Goal: Task Accomplishment & Management: Use online tool/utility

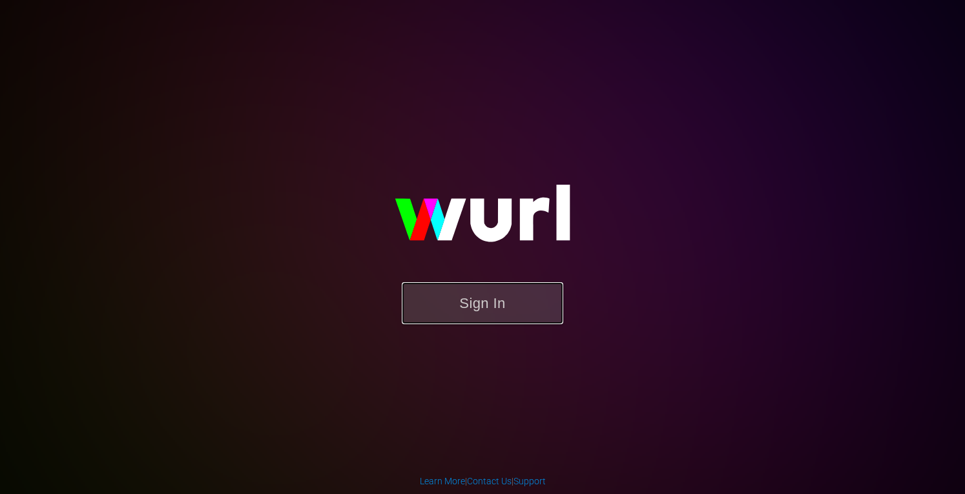
click at [490, 315] on button "Sign In" at bounding box center [482, 303] width 161 height 42
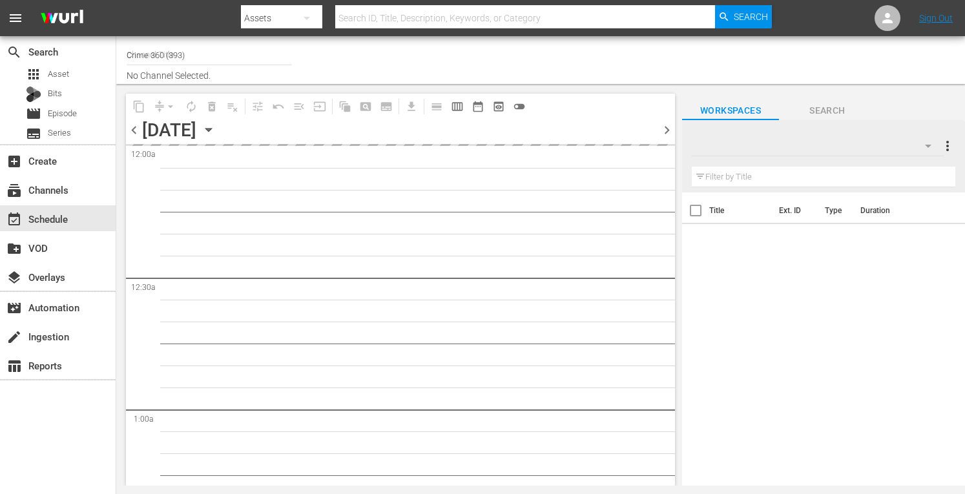
click at [186, 50] on input "Crime 360 (393)" at bounding box center [209, 54] width 165 height 31
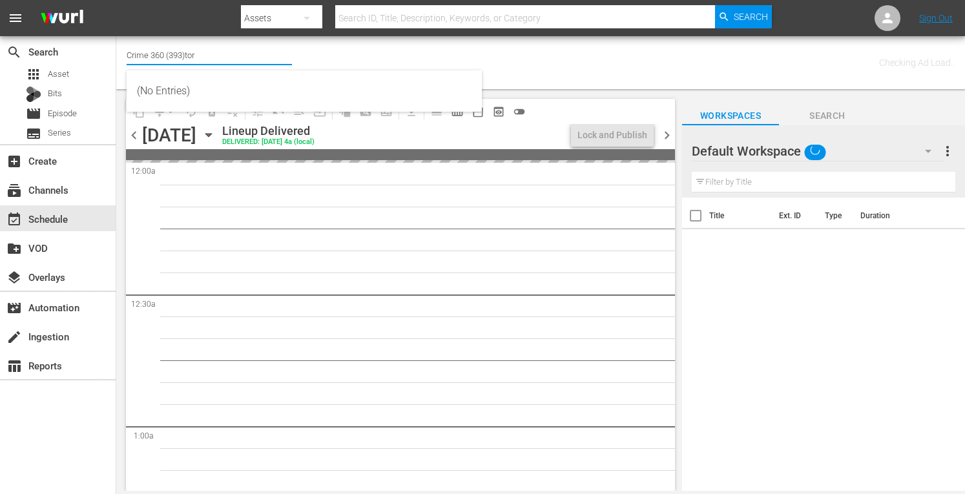
click at [186, 50] on input "Crime 360 (393)tor" at bounding box center [209, 54] width 165 height 31
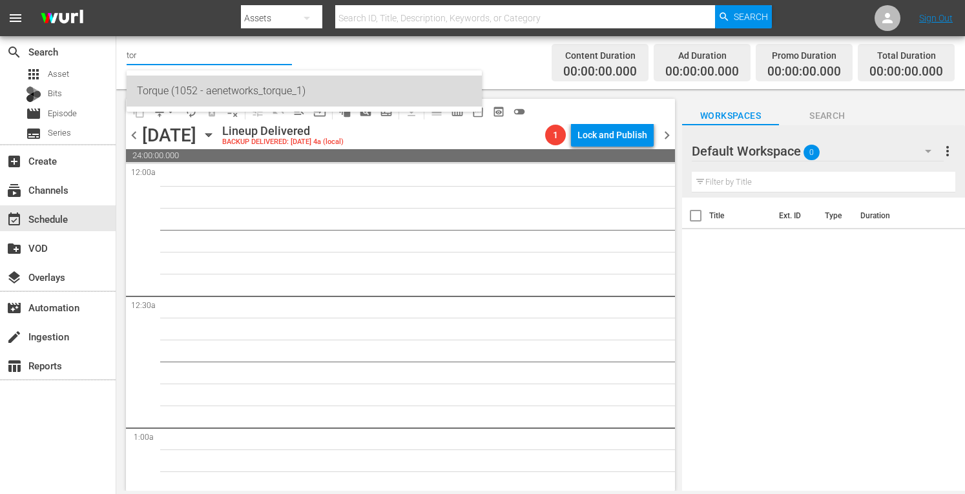
click at [169, 90] on div "Torque (1052 - aenetworks_torque_1)" at bounding box center [304, 91] width 335 height 31
type input "Torque (1052 - aenetworks_torque_1)"
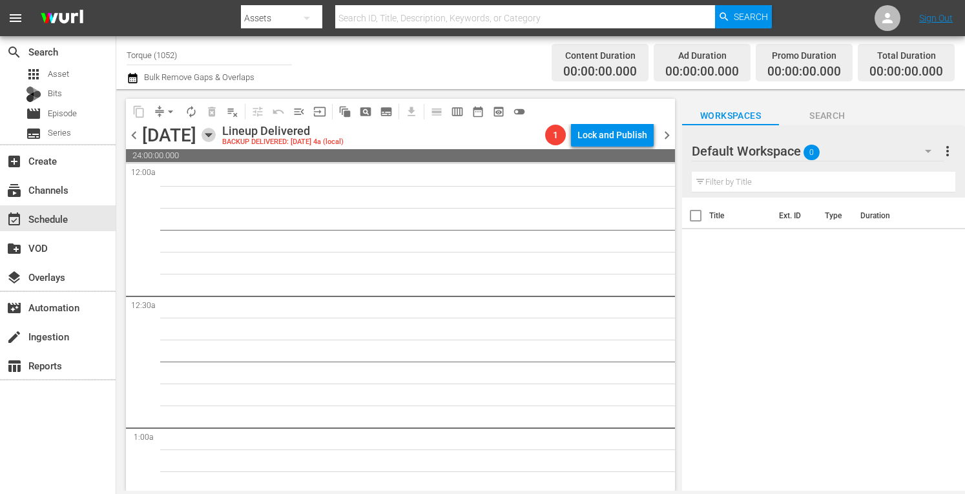
click at [216, 138] on icon "button" at bounding box center [209, 135] width 14 height 14
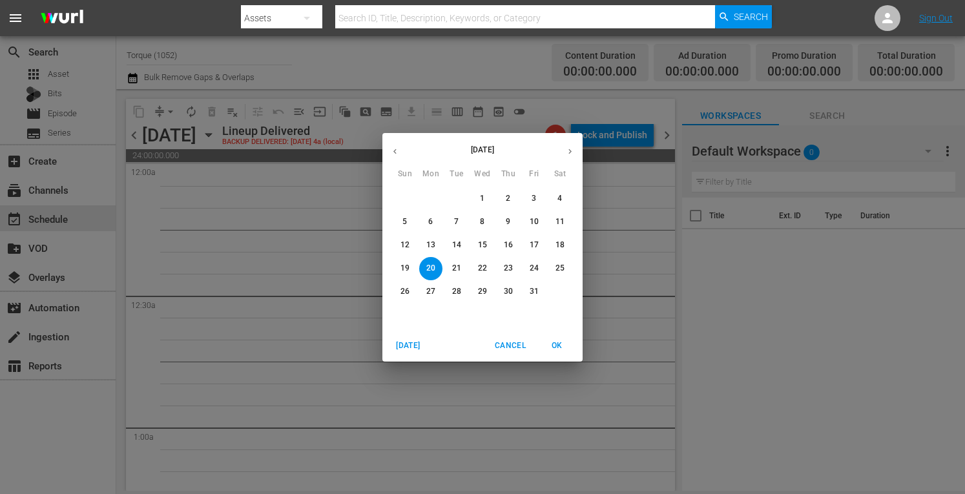
click at [422, 344] on span "[DATE]" at bounding box center [408, 346] width 31 height 14
click at [572, 145] on button "button" at bounding box center [569, 151] width 25 height 25
click at [428, 194] on span "1" at bounding box center [430, 198] width 23 height 11
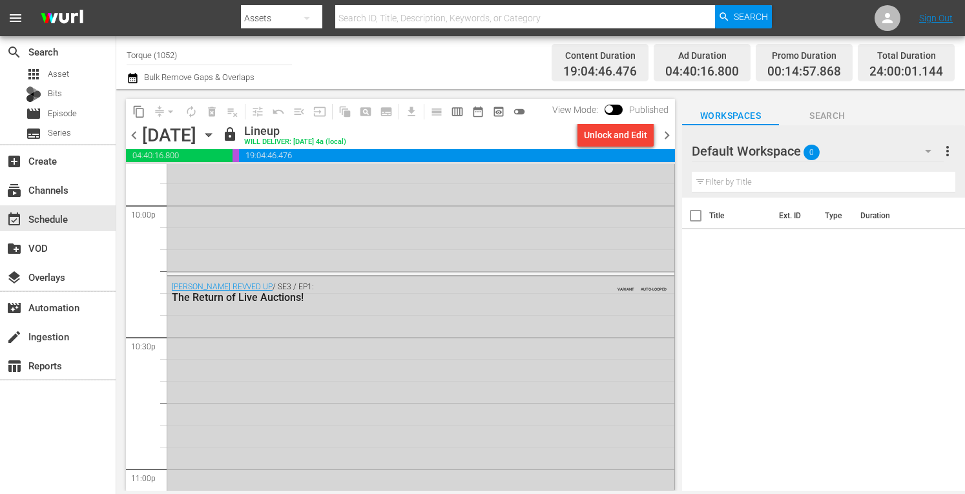
scroll to position [5998, 0]
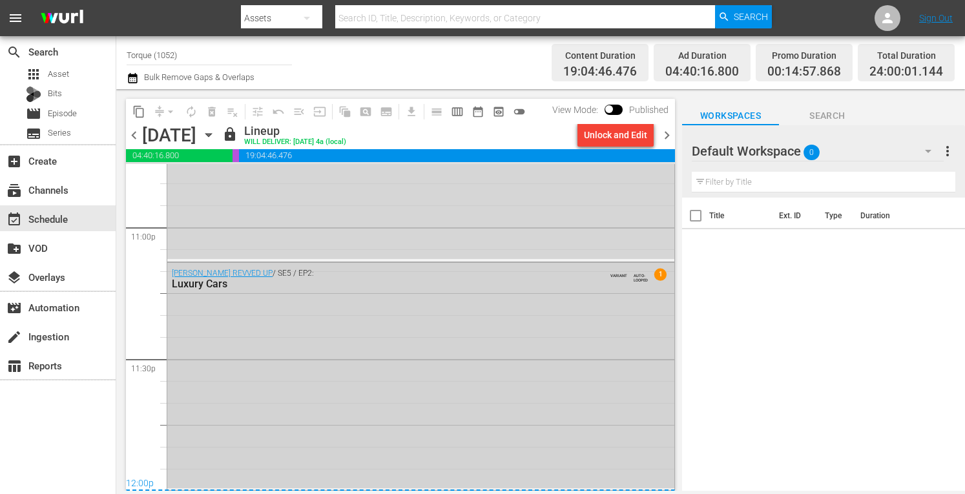
click at [280, 419] on div "[PERSON_NAME] REVVED UP / SE5 / EP2: Luxury Cars VARIANT AUTO-LOOPED 1" at bounding box center [420, 375] width 507 height 225
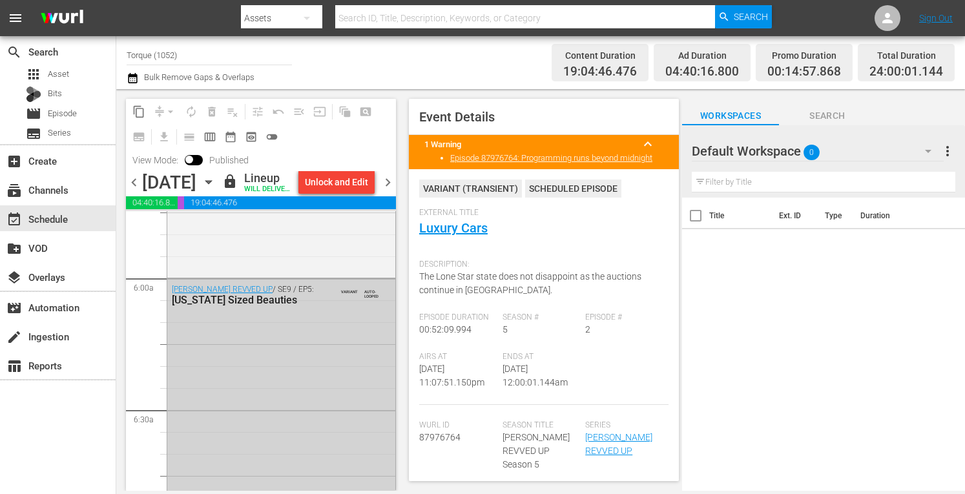
scroll to position [1529, 0]
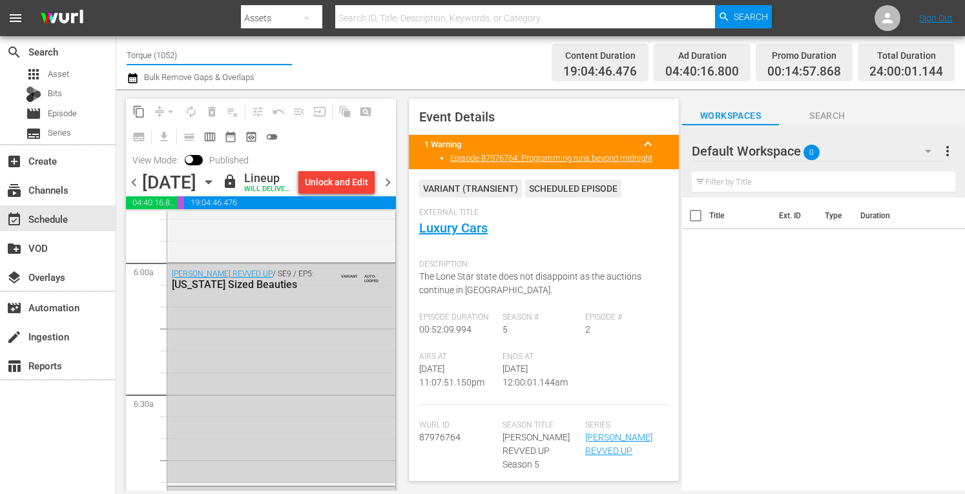
click at [229, 61] on input "Torque (1052)" at bounding box center [209, 54] width 165 height 31
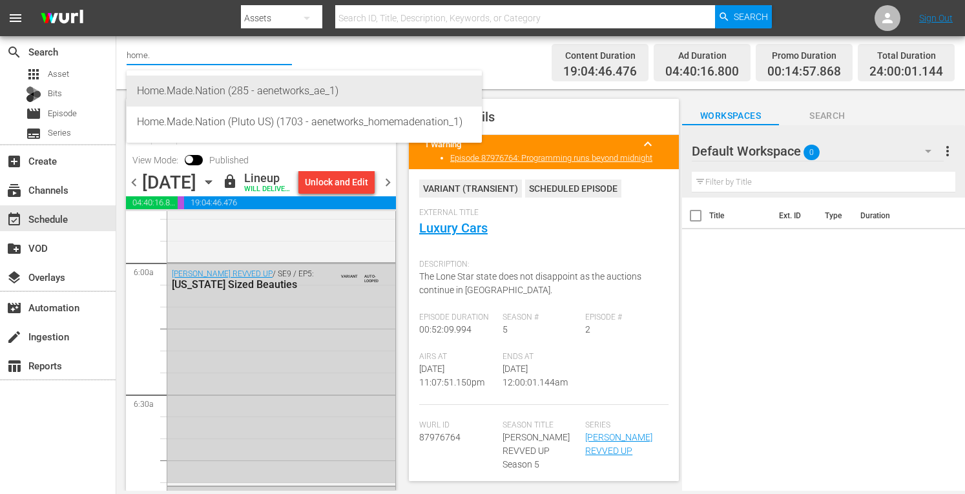
click at [181, 82] on div "Home.Made.Nation (285 - aenetworks_ae_1)" at bounding box center [304, 91] width 335 height 31
type input "Home.Made.Nation (285 - aenetworks_ae_1)"
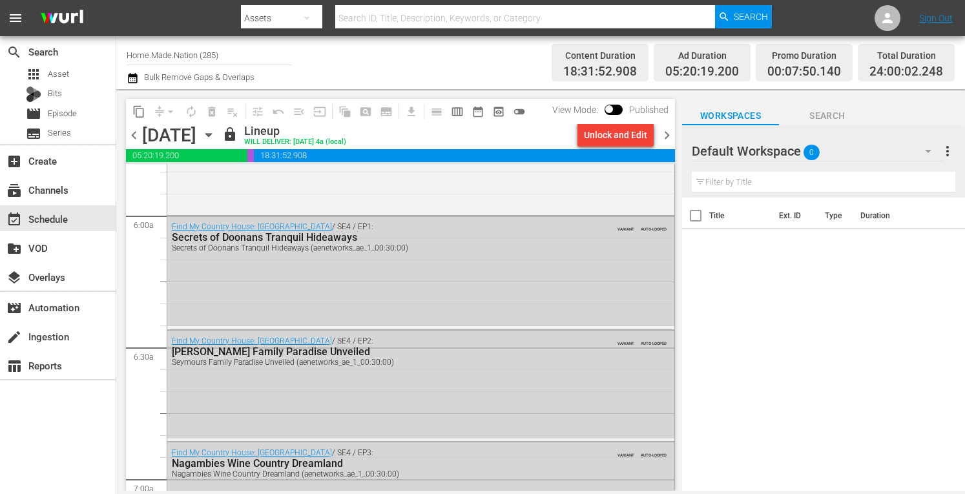
click at [352, 61] on div "Channel Title Home.Made.Nation (285) Bulk Remove Gaps & Overlaps" at bounding box center [337, 62] width 420 height 47
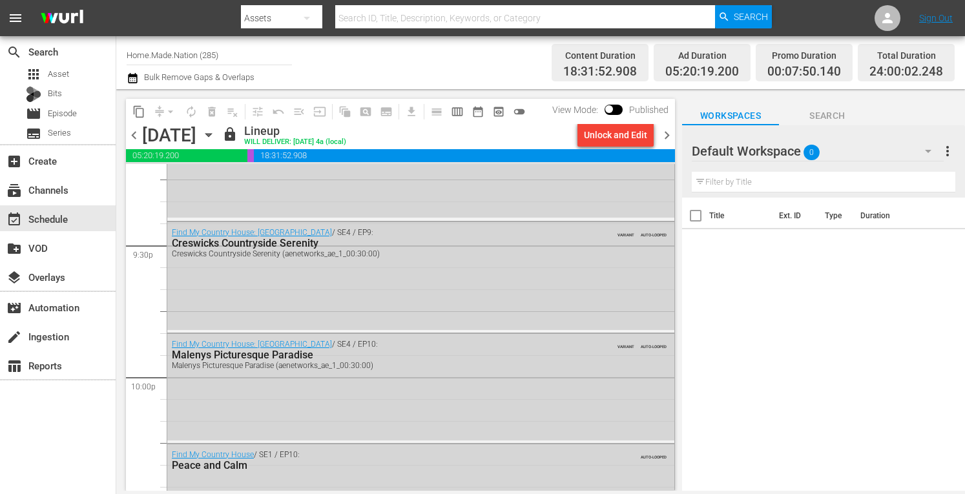
scroll to position [5998, 0]
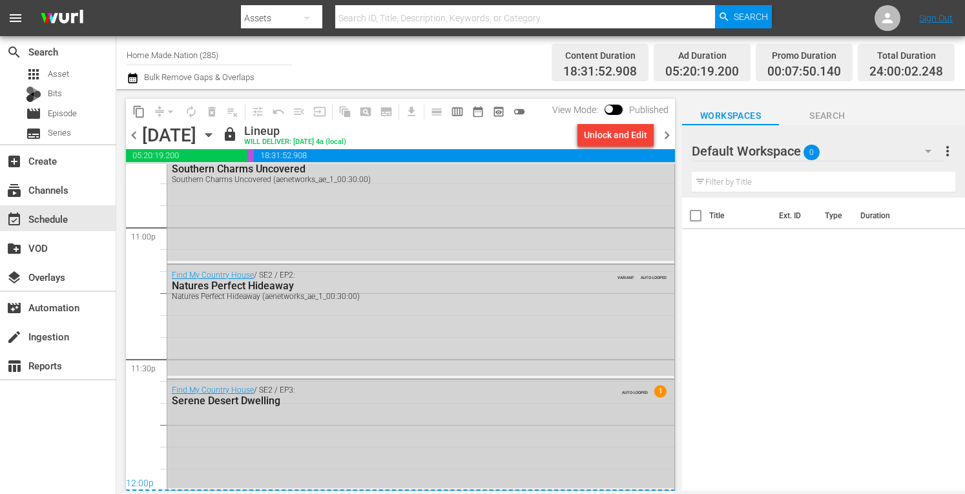
click at [314, 420] on div "Find My Country House / SE2 / EP3: Serene Desert Dwelling AUTO-LOOPED 1" at bounding box center [420, 434] width 507 height 109
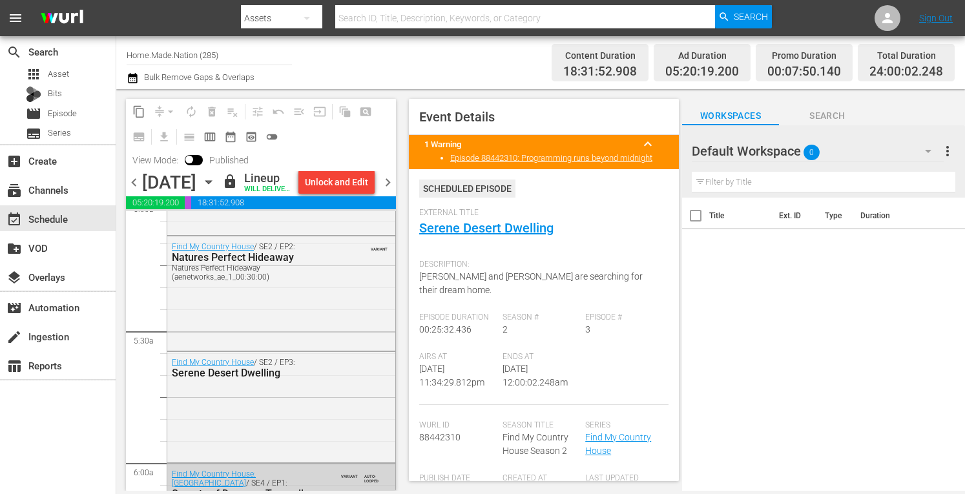
scroll to position [1347, 0]
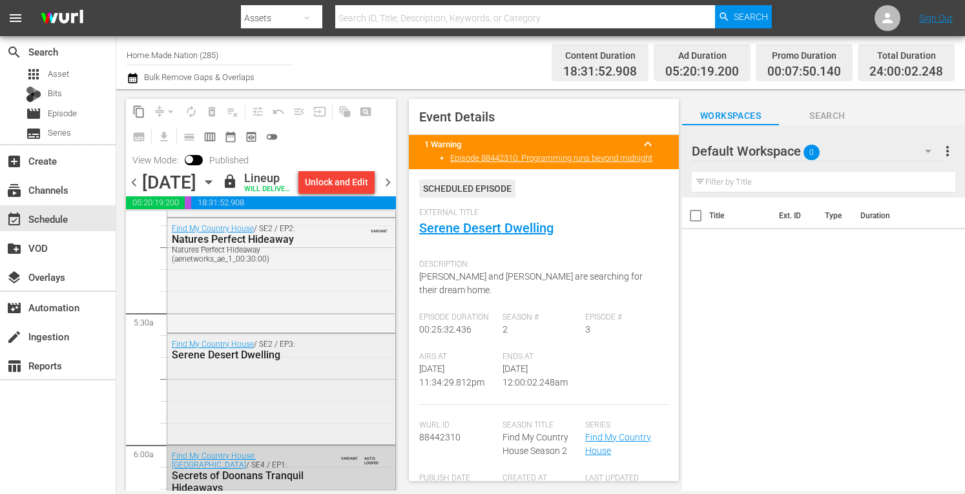
click at [214, 408] on div "Find My Country House / SE2 / EP3: Serene Desert Dwelling" at bounding box center [281, 388] width 228 height 109
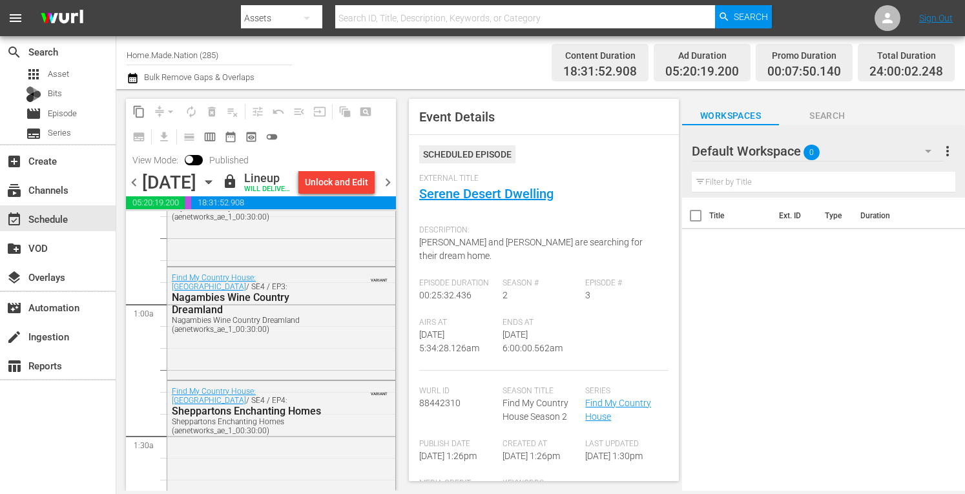
scroll to position [0, 0]
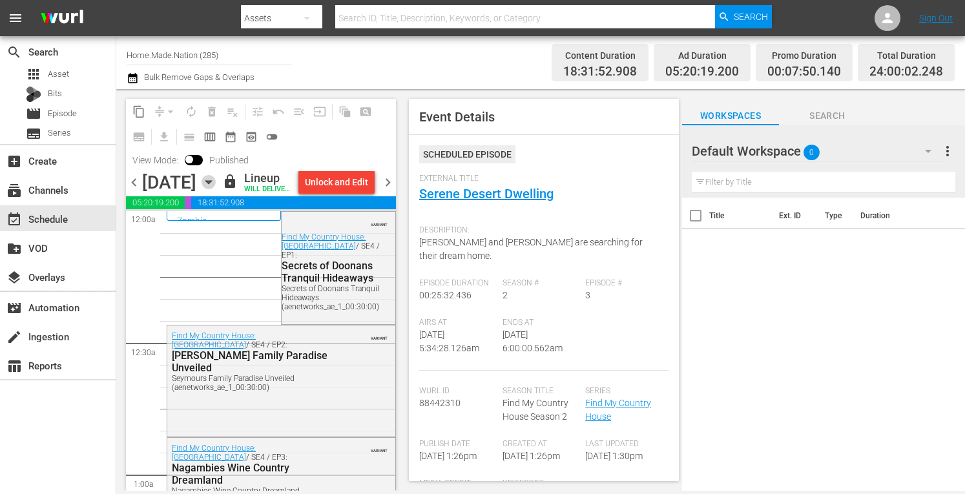
click at [216, 189] on icon "button" at bounding box center [209, 182] width 14 height 14
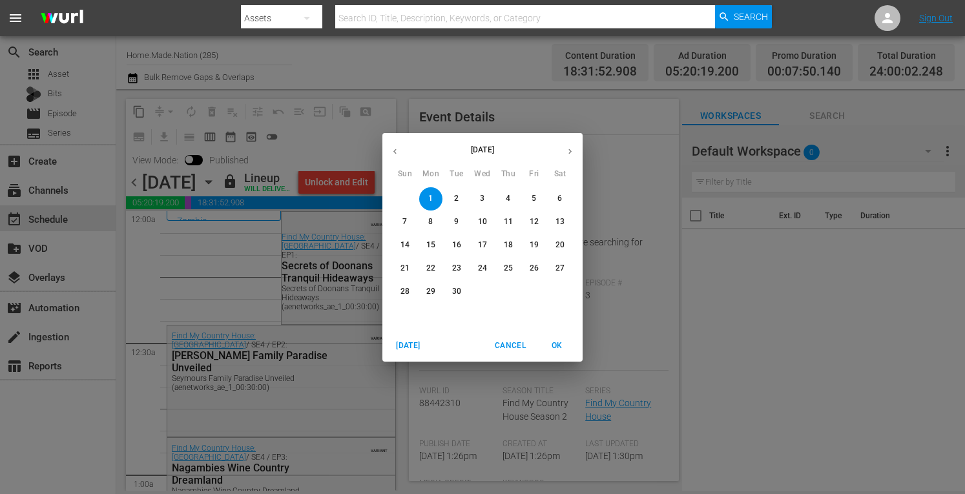
click at [403, 351] on span "[DATE]" at bounding box center [408, 346] width 31 height 14
click at [453, 289] on p "26" at bounding box center [456, 291] width 9 height 11
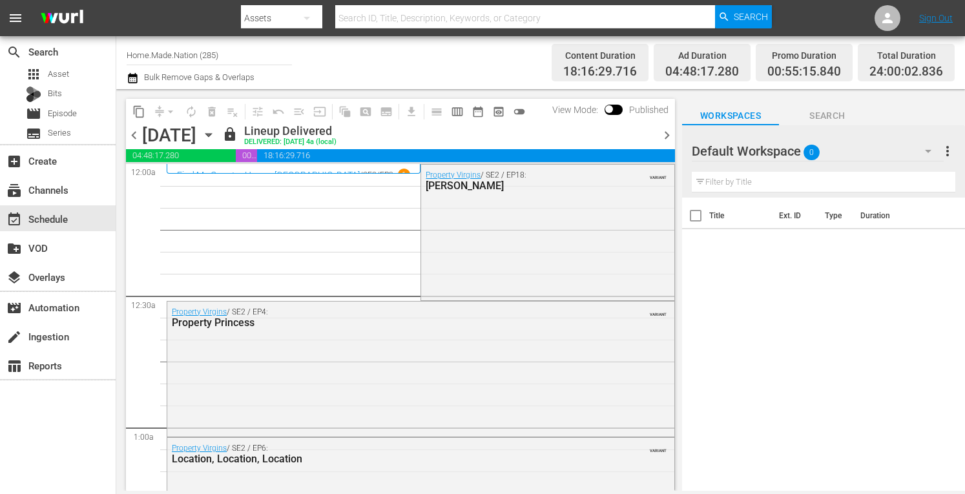
click at [662, 131] on span "chevron_right" at bounding box center [667, 135] width 16 height 16
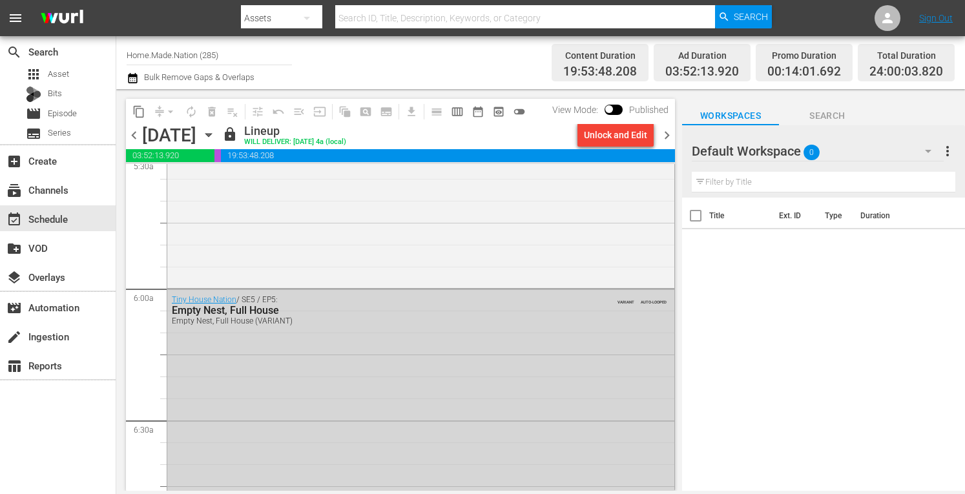
scroll to position [1456, 0]
click at [668, 135] on span "chevron_right" at bounding box center [667, 135] width 16 height 16
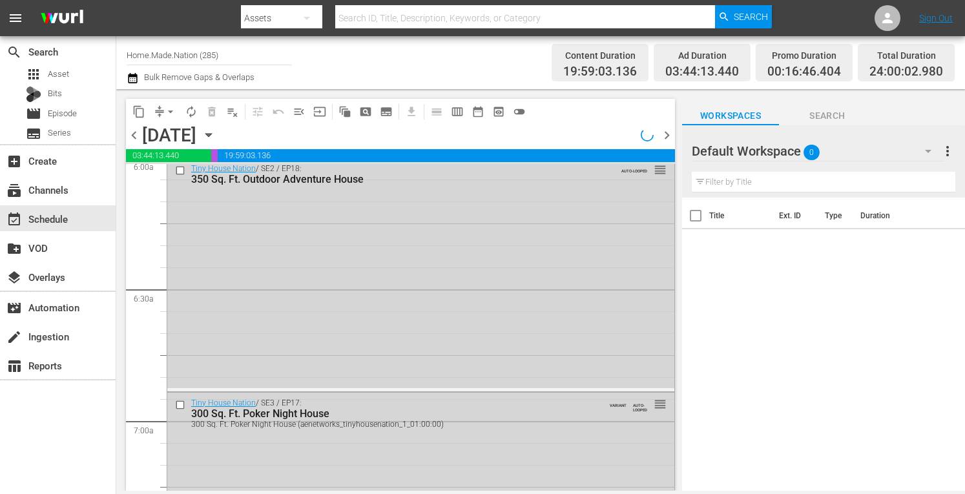
scroll to position [1478, 0]
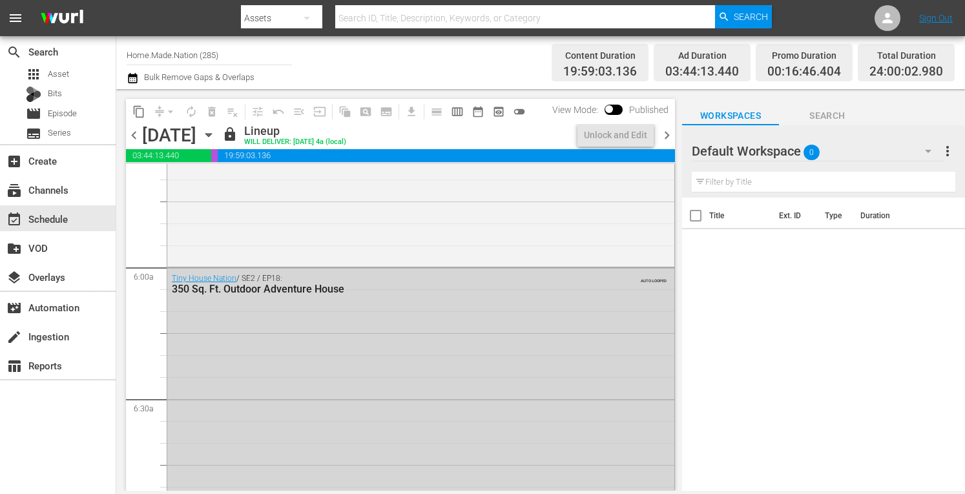
click at [233, 47] on input "Home.Made.Nation (285)" at bounding box center [209, 54] width 165 height 31
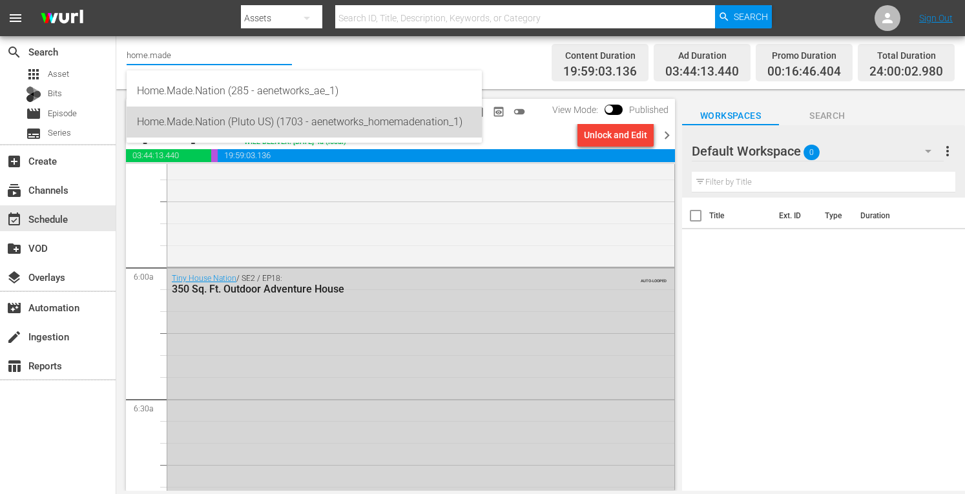
click at [205, 116] on div "Home.Made.Nation (Pluto US) (1703 - aenetworks_homemadenation_1)" at bounding box center [304, 122] width 335 height 31
type input "Home.Made.Nation (Pluto US) (1703 - aenetworks_homemadenation_1)"
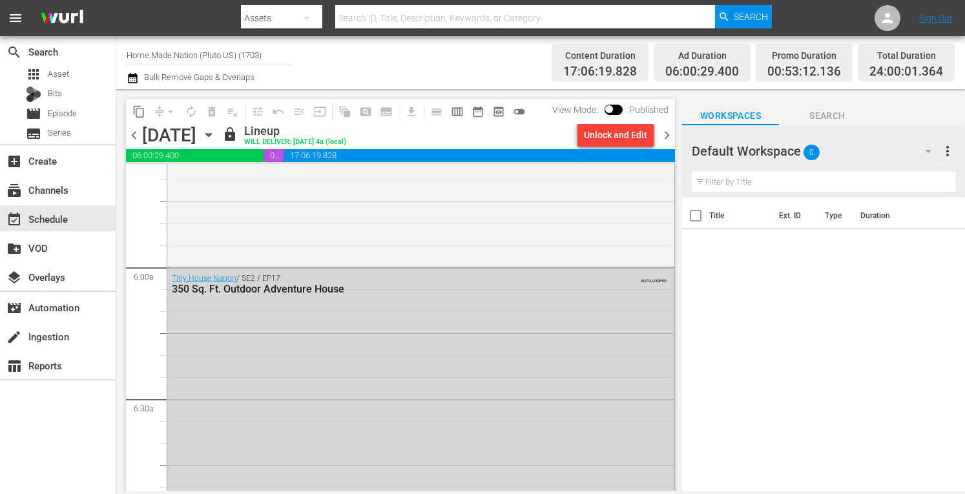
scroll to position [1544, 0]
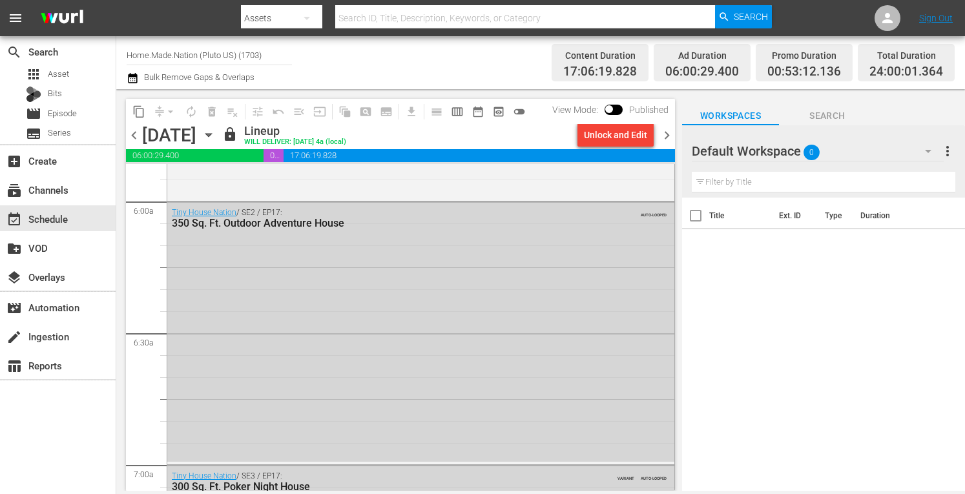
click at [211, 134] on icon "button" at bounding box center [208, 135] width 6 height 3
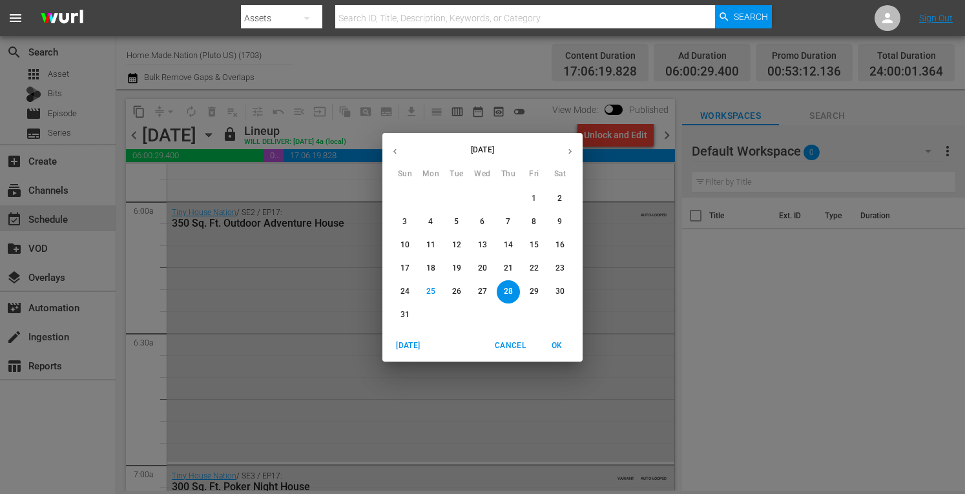
click at [564, 156] on button "button" at bounding box center [569, 151] width 25 height 25
click at [433, 199] on span "1" at bounding box center [430, 198] width 23 height 11
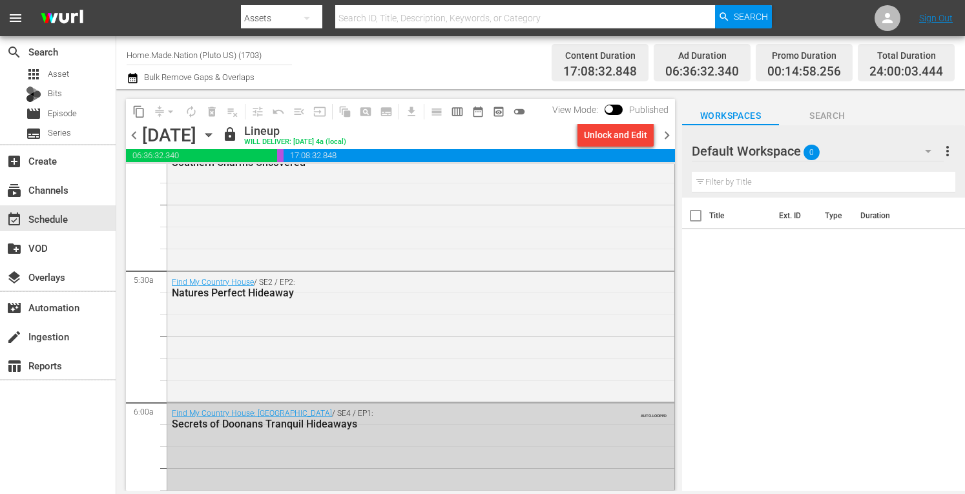
scroll to position [1352, 0]
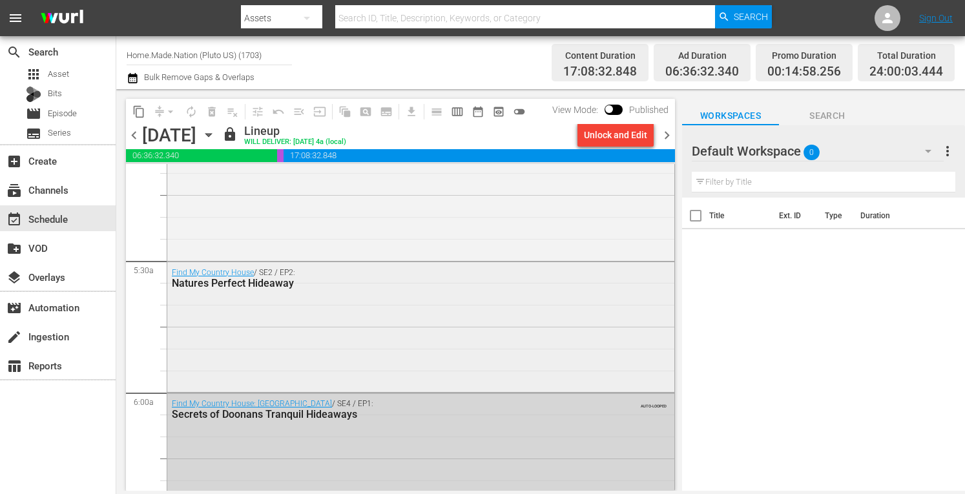
click at [282, 337] on div "Find My Country House / SE2 / EP2: Natures Perfect Hideaway" at bounding box center [420, 326] width 507 height 128
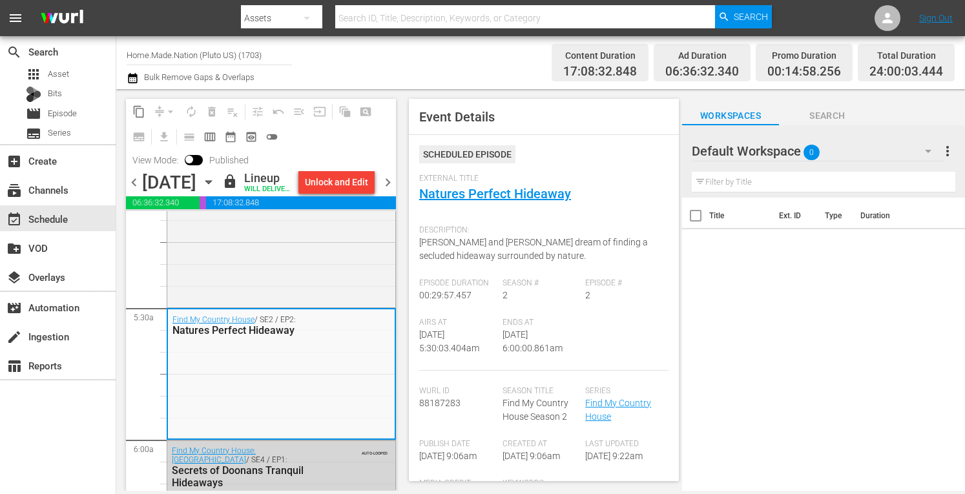
click at [213, 55] on input "Home.Made.Nation (Pluto US) (1703)" at bounding box center [209, 54] width 165 height 31
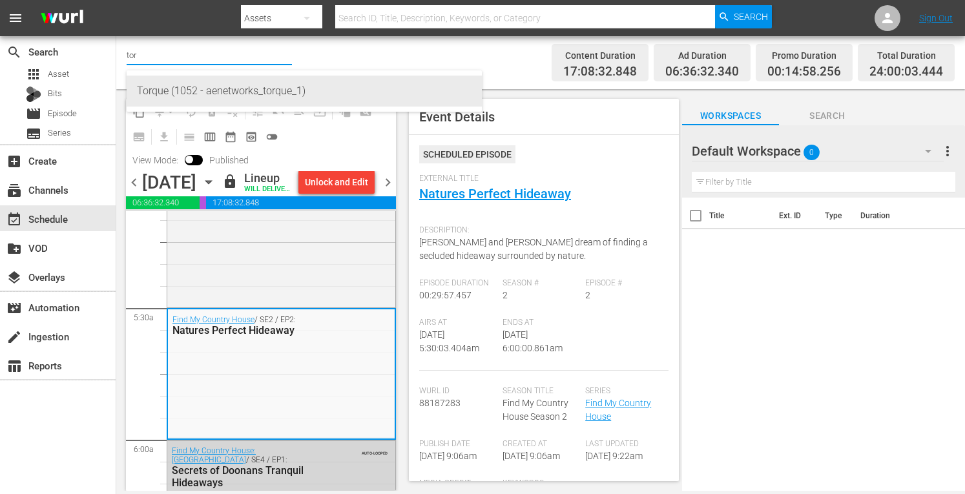
click at [182, 87] on div "Torque (1052 - aenetworks_torque_1)" at bounding box center [304, 91] width 335 height 31
type input "Torque (1052 - aenetworks_torque_1)"
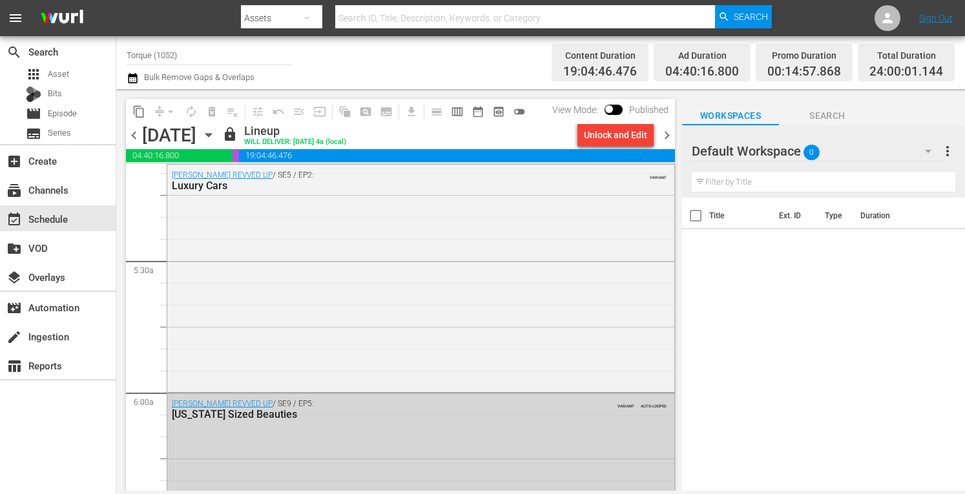
click at [216, 140] on icon "button" at bounding box center [209, 135] width 14 height 14
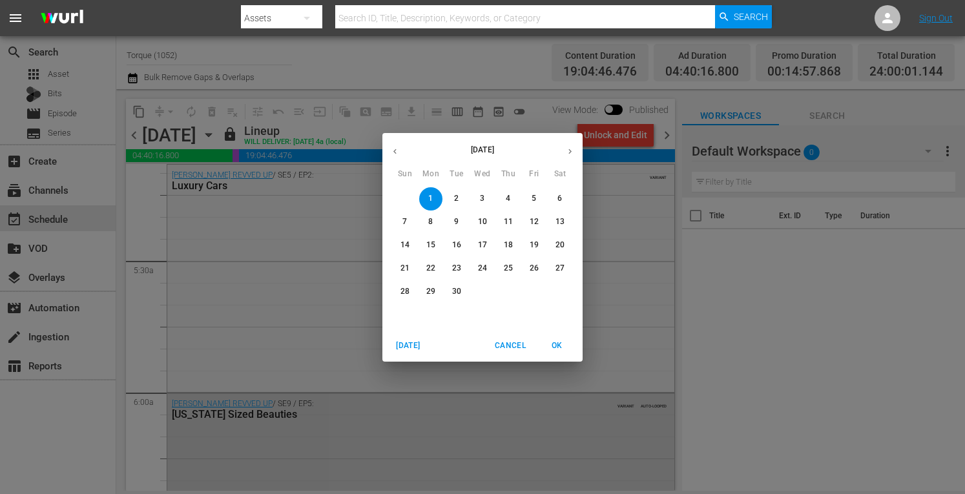
click at [409, 340] on span "[DATE]" at bounding box center [408, 346] width 31 height 14
click at [478, 291] on p "27" at bounding box center [482, 291] width 9 height 11
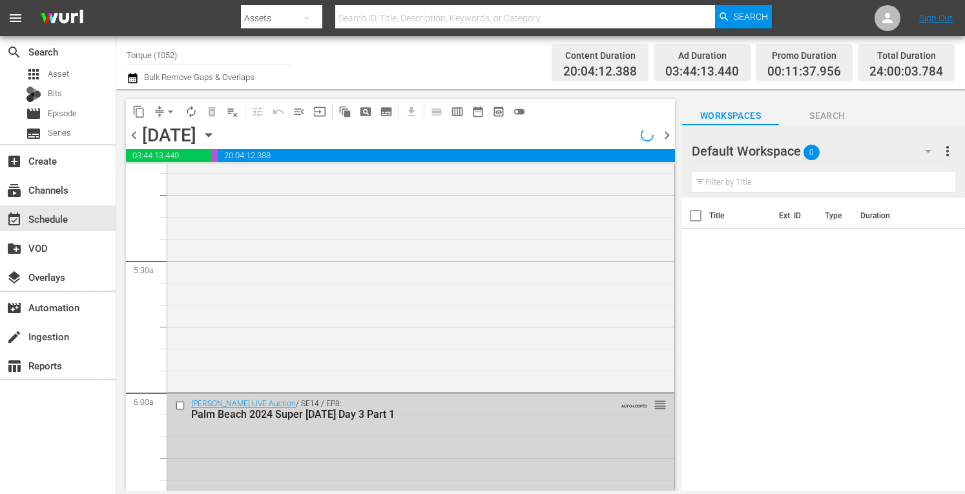
scroll to position [1309, 0]
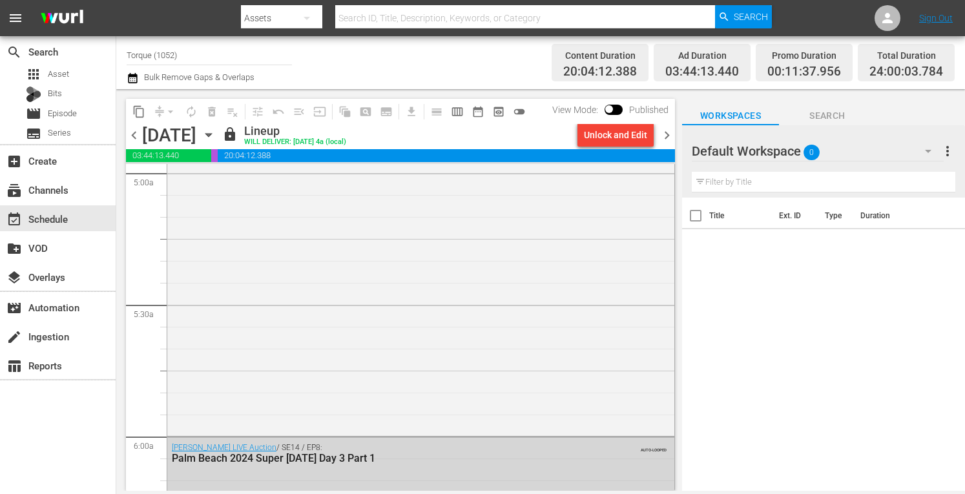
click at [670, 135] on span "chevron_right" at bounding box center [667, 135] width 16 height 16
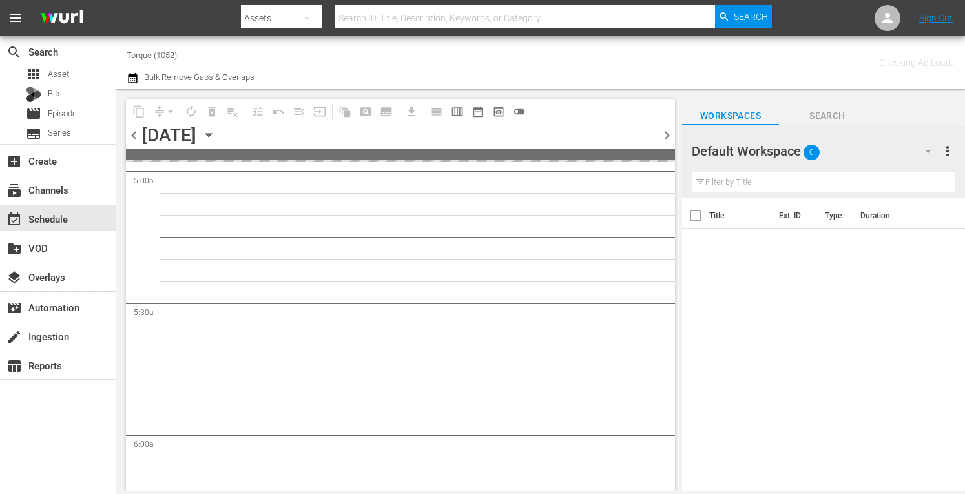
scroll to position [1352, 0]
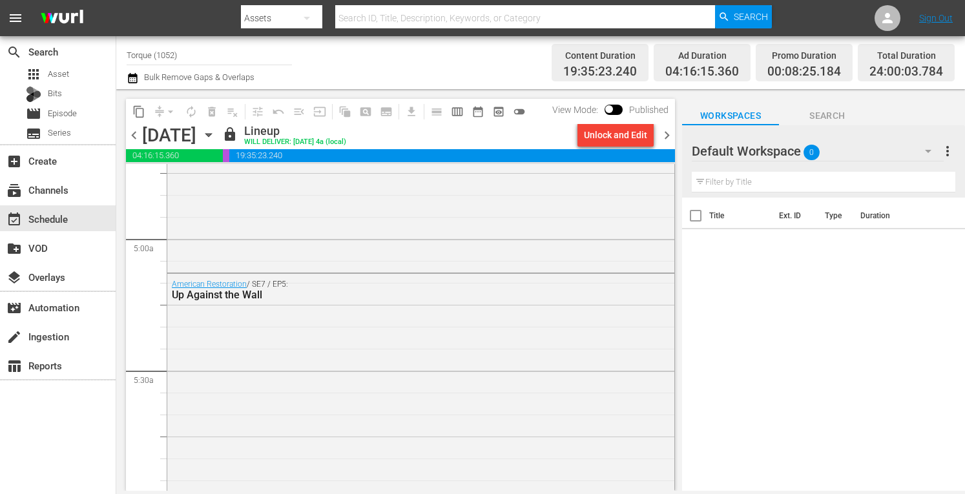
click at [670, 135] on span "chevron_right" at bounding box center [667, 135] width 16 height 16
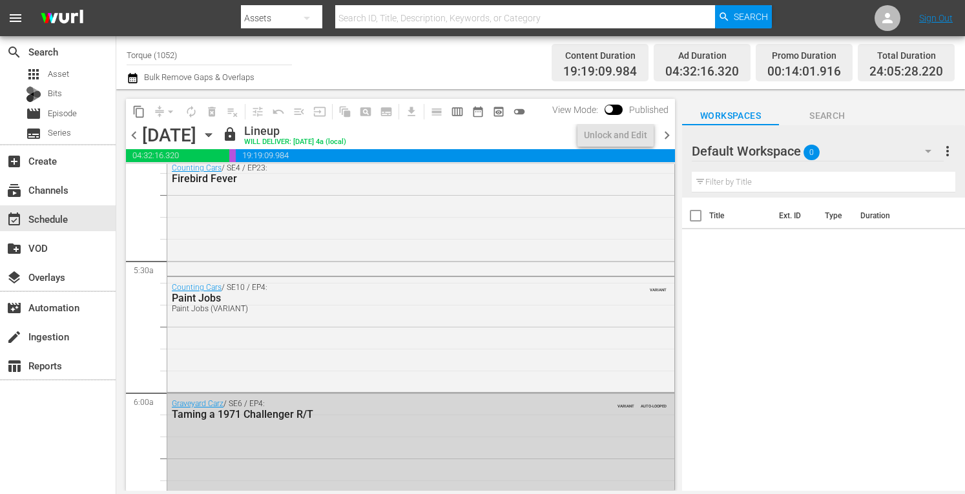
scroll to position [1265, 0]
